Goal: Check status

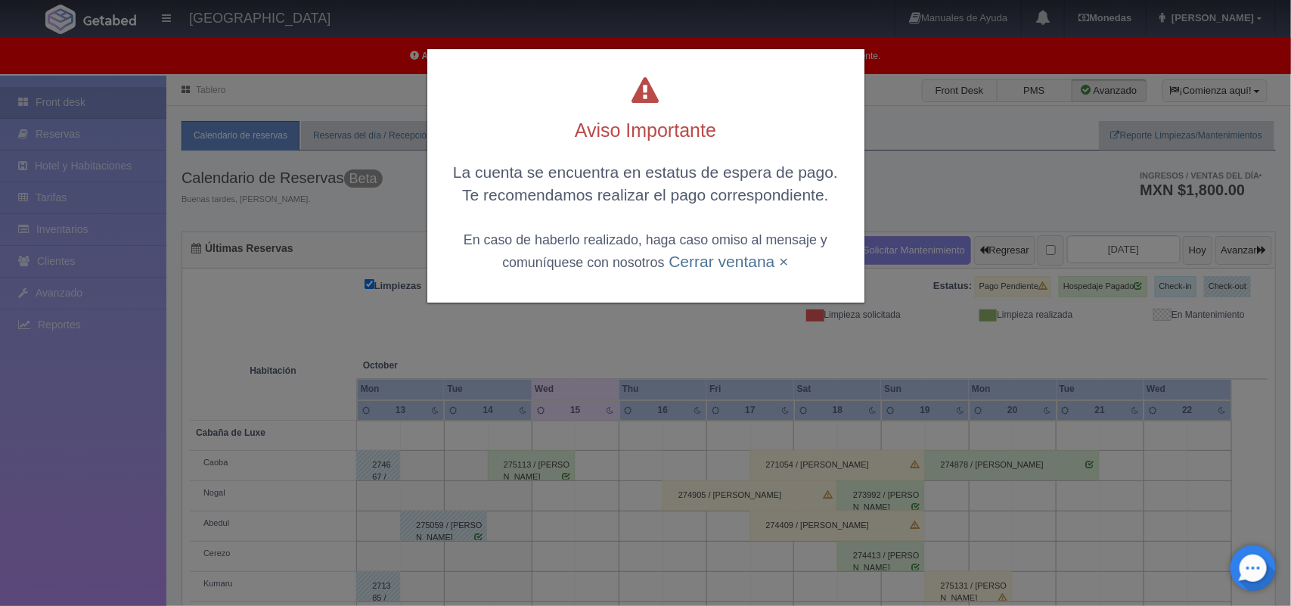
click at [939, 214] on div "Aviso Importante La cuenta se encuentra en estatus de espera de pago. Te recome…" at bounding box center [645, 303] width 1291 height 606
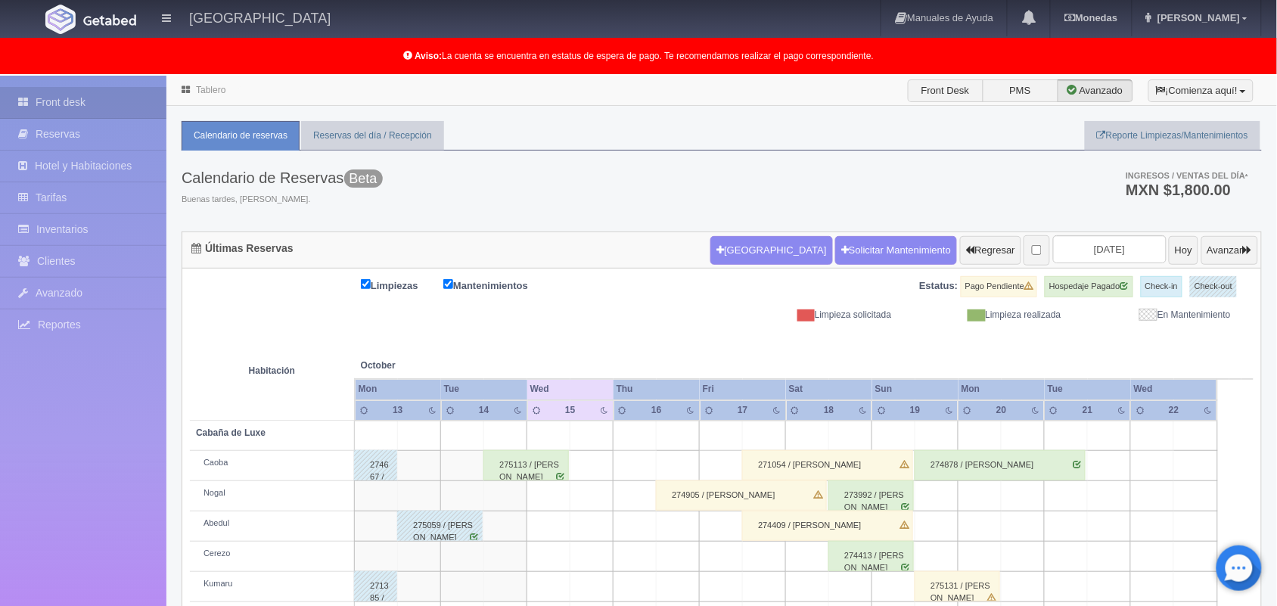
click at [939, 214] on div "Calendario de Reservas Beta Buenas tardes, Mariana. Ingresos / Ventas del día *…" at bounding box center [722, 191] width 1080 height 81
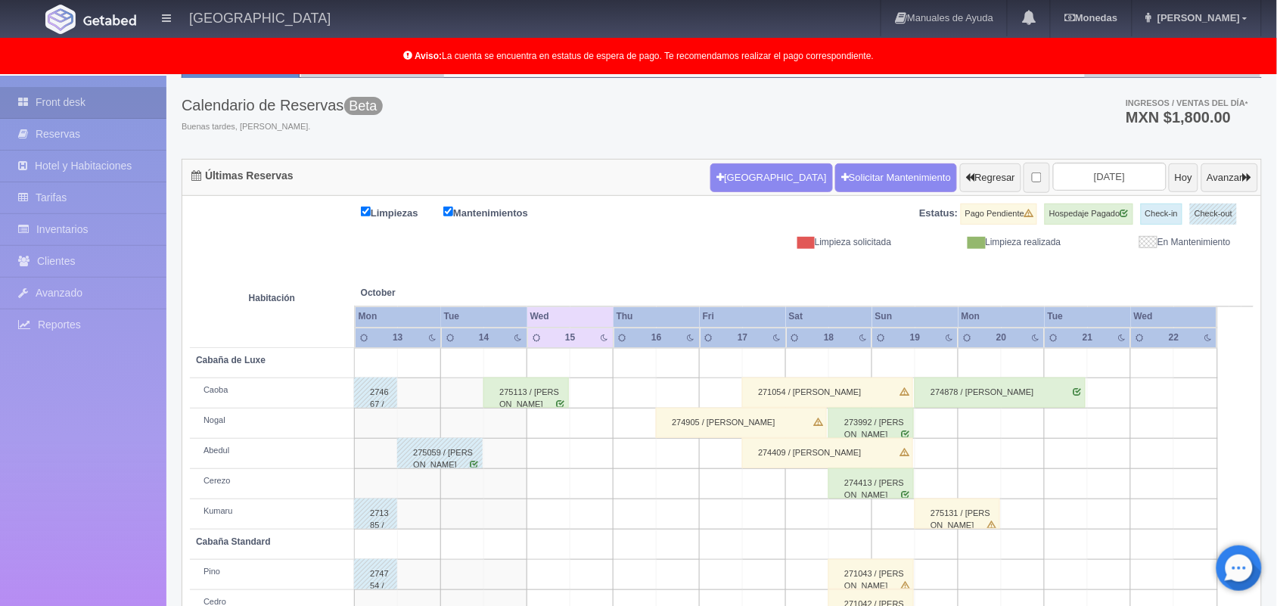
scroll to position [70, 0]
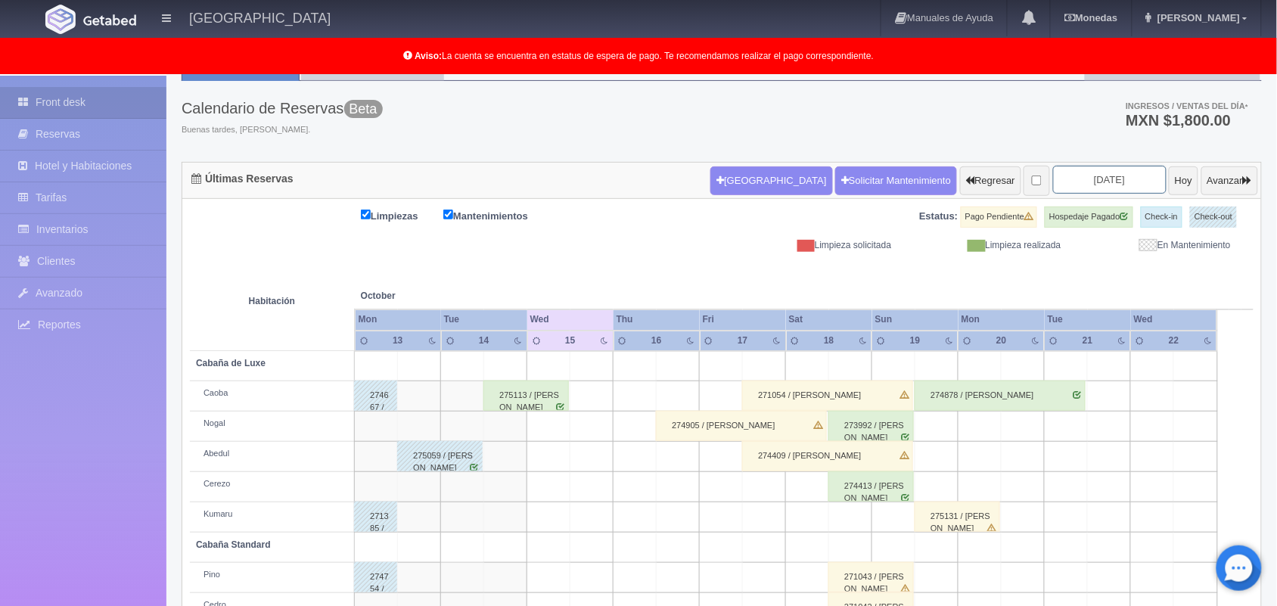
click at [1104, 175] on input "2025-10-15" at bounding box center [1109, 180] width 113 height 28
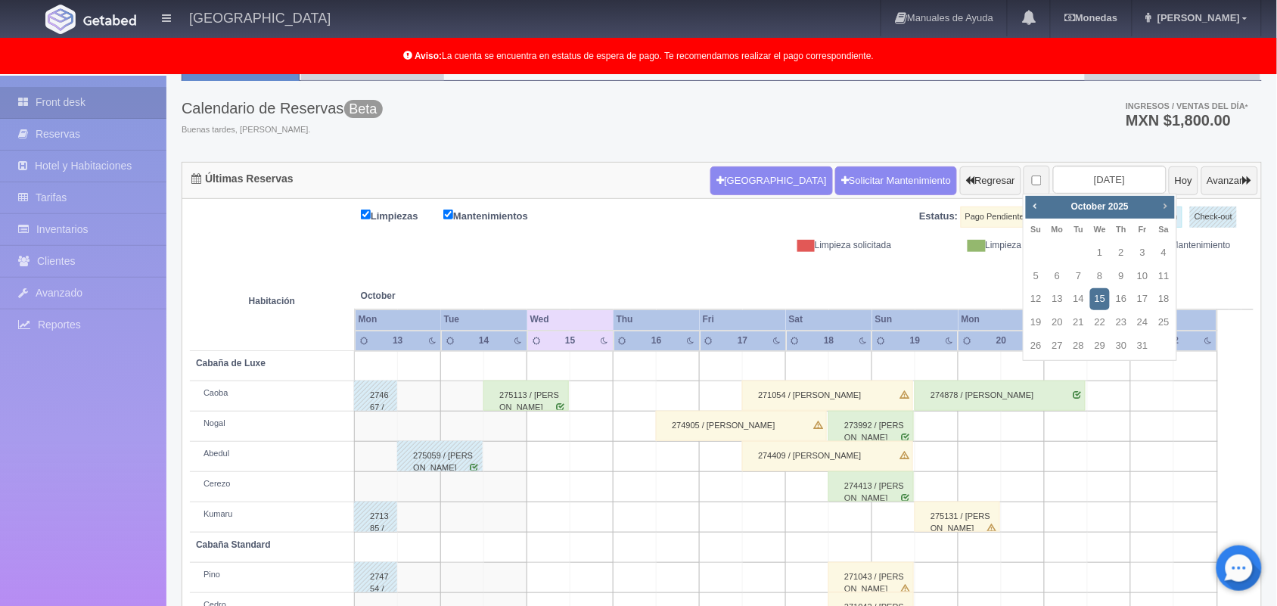
click at [1167, 206] on span "Next" at bounding box center [1165, 206] width 12 height 12
click at [1172, 303] on link "15" at bounding box center [1164, 299] width 20 height 22
type input "[DATE]"
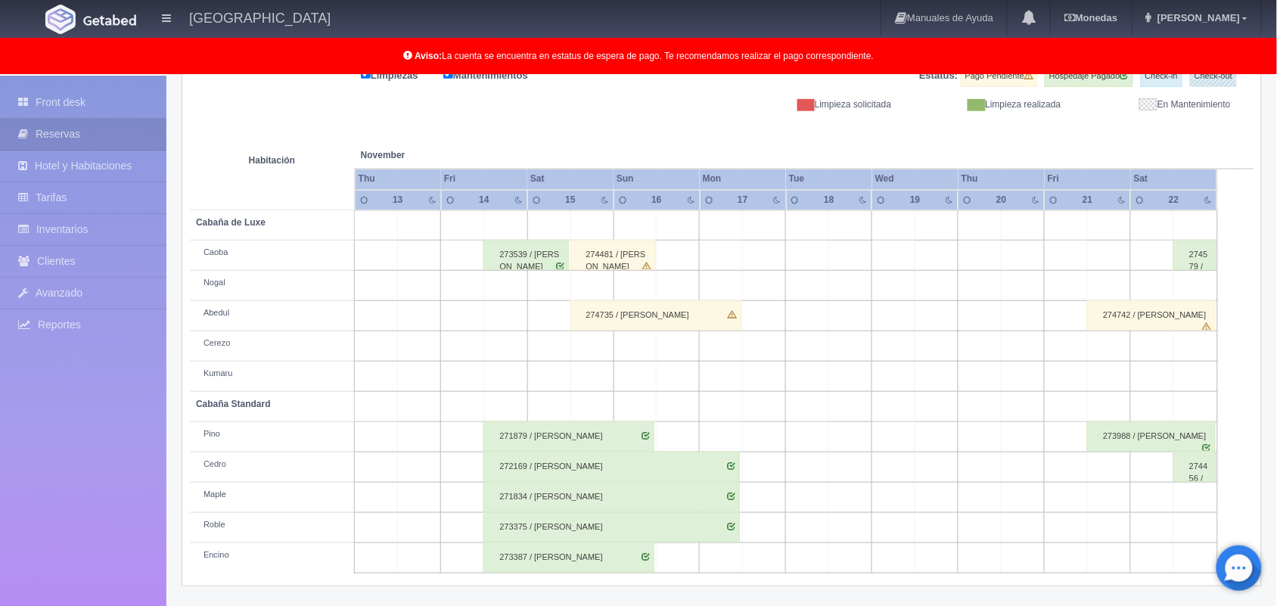
scroll to position [210, 0]
